Goal: Find specific page/section: Find specific page/section

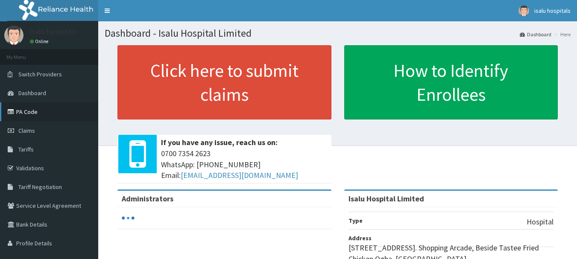
click at [39, 114] on link "PA Code" at bounding box center [49, 112] width 98 height 19
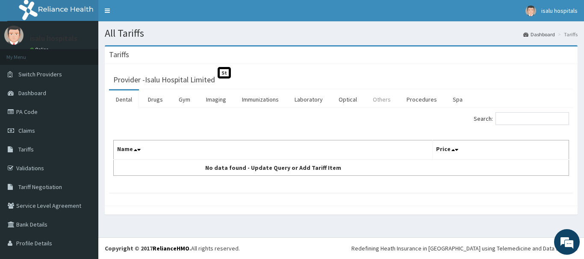
click at [381, 100] on link "Others" at bounding box center [382, 100] width 32 height 18
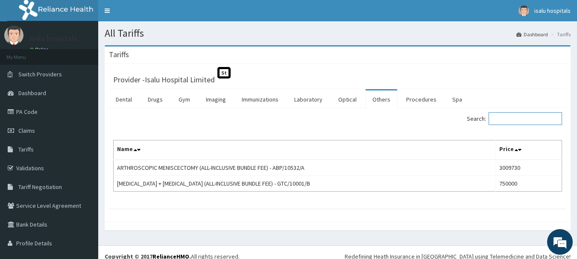
click at [499, 118] on input "Search:" at bounding box center [525, 118] width 73 height 13
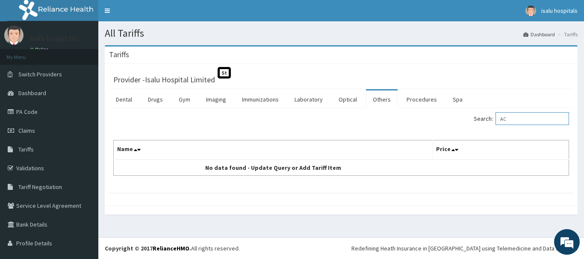
type input "A"
type input "[PERSON_NAME]"
click at [425, 99] on link "Procedures" at bounding box center [422, 100] width 44 height 18
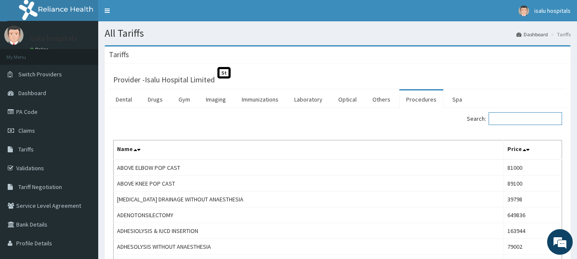
click at [501, 117] on input "Search:" at bounding box center [525, 118] width 73 height 13
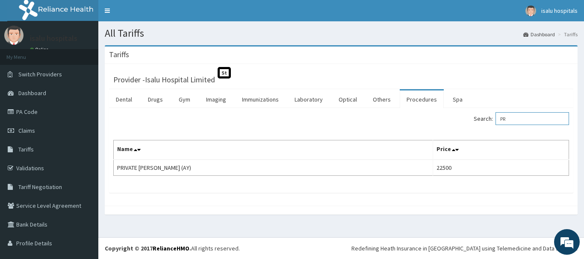
type input "P"
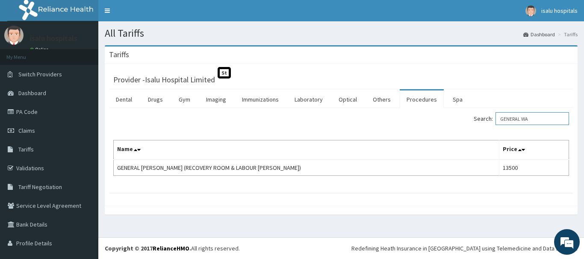
type input "GENERAL WA"
click at [68, 110] on link "PA Code" at bounding box center [49, 112] width 98 height 19
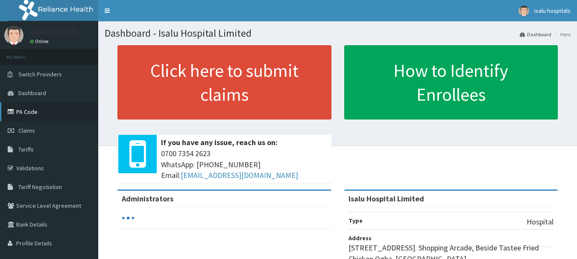
click at [45, 114] on link "PA Code" at bounding box center [49, 112] width 98 height 19
